Goal: Check status: Check status

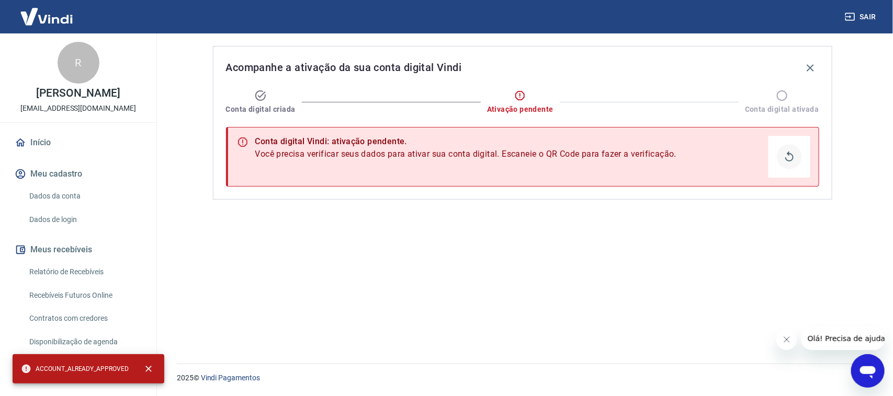
click at [801, 156] on button "Obter QR Code" at bounding box center [789, 156] width 25 height 25
click at [873, 362] on icon "Abrir janela de mensagens" at bounding box center [867, 370] width 19 height 19
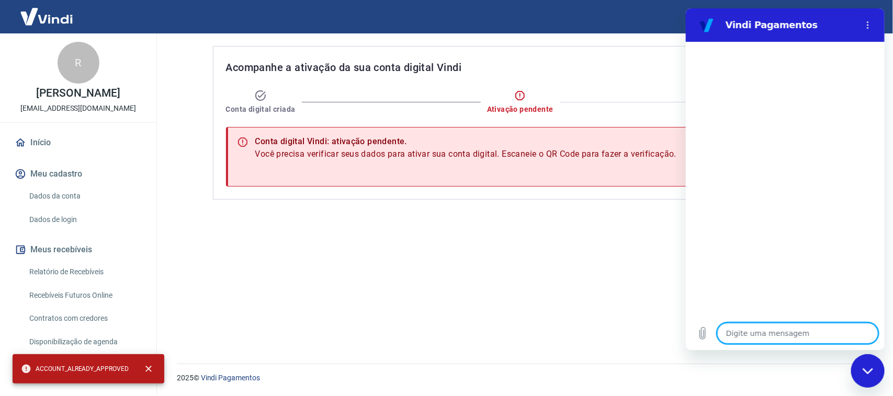
type textarea "x"
